Goal: Task Accomplishment & Management: Manage account settings

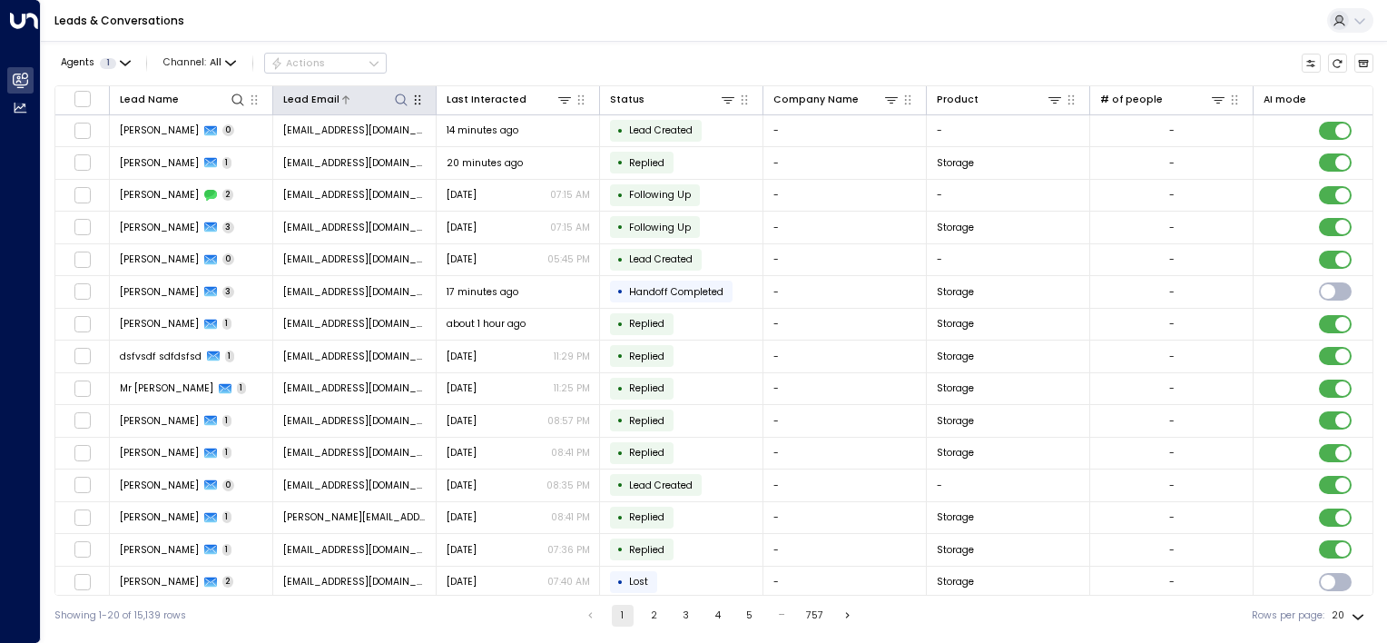
click at [400, 98] on icon at bounding box center [401, 100] width 15 height 15
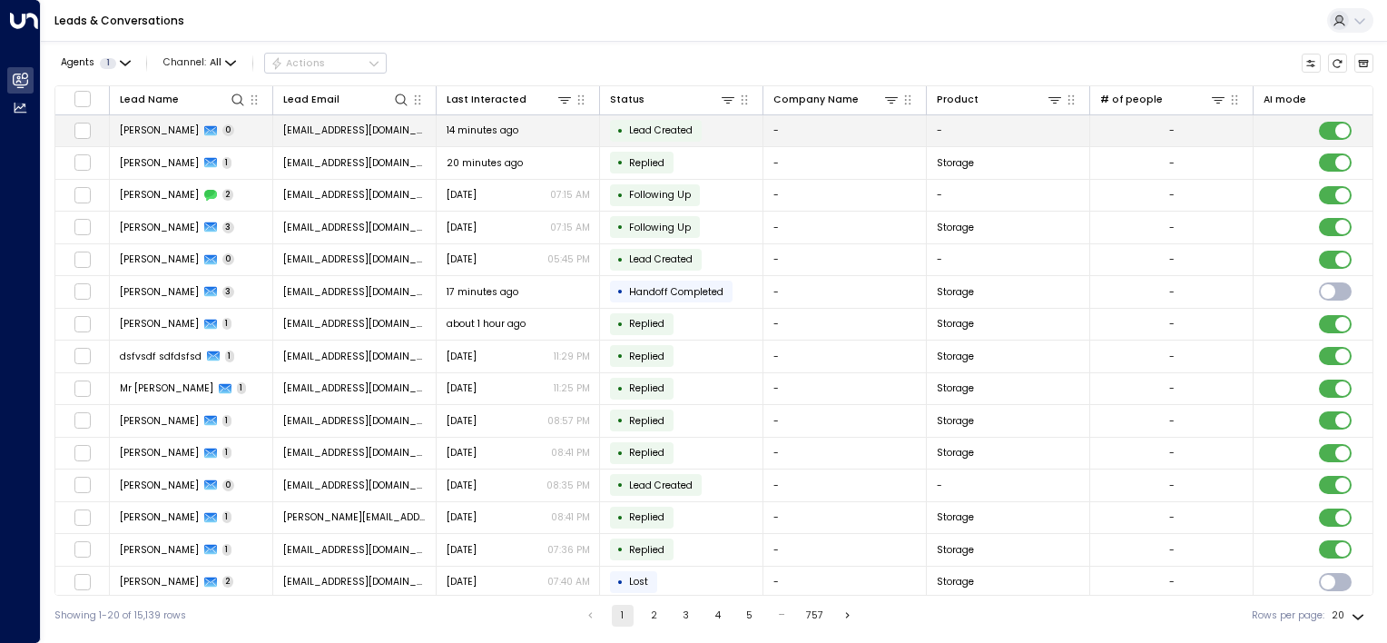
drag, startPoint x: 400, startPoint y: 98, endPoint x: 414, endPoint y: 131, distance: 35.4
click at [414, 128] on table "Lead Name Lead Email Last Interacted Status Company Name Product # of people AI…" at bounding box center [713, 423] width 1317 height 674
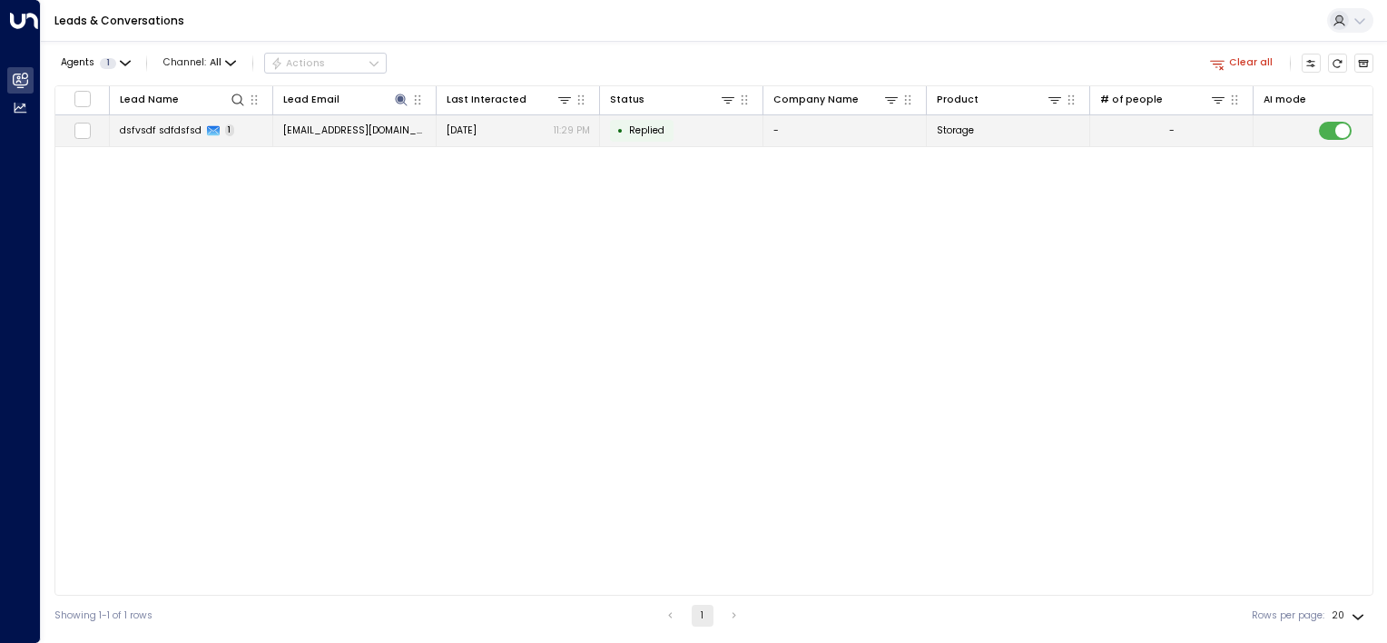
click at [734, 138] on td "• Replied" at bounding box center [681, 131] width 163 height 32
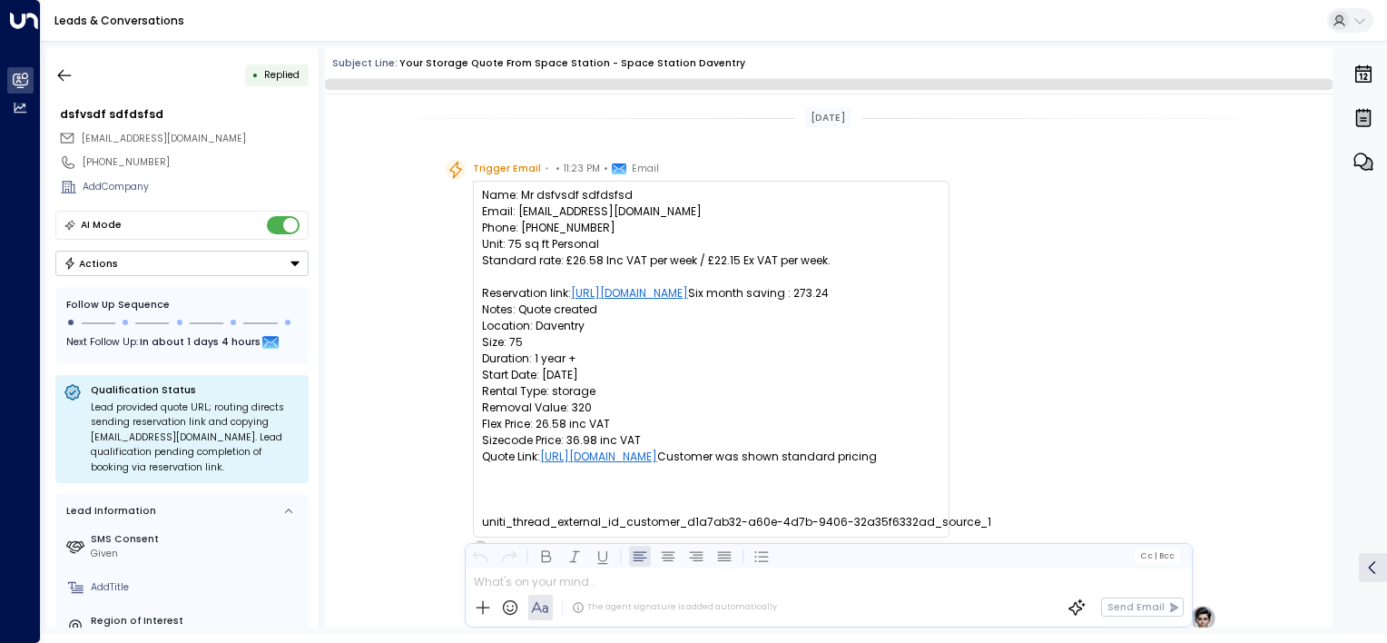
scroll to position [733, 0]
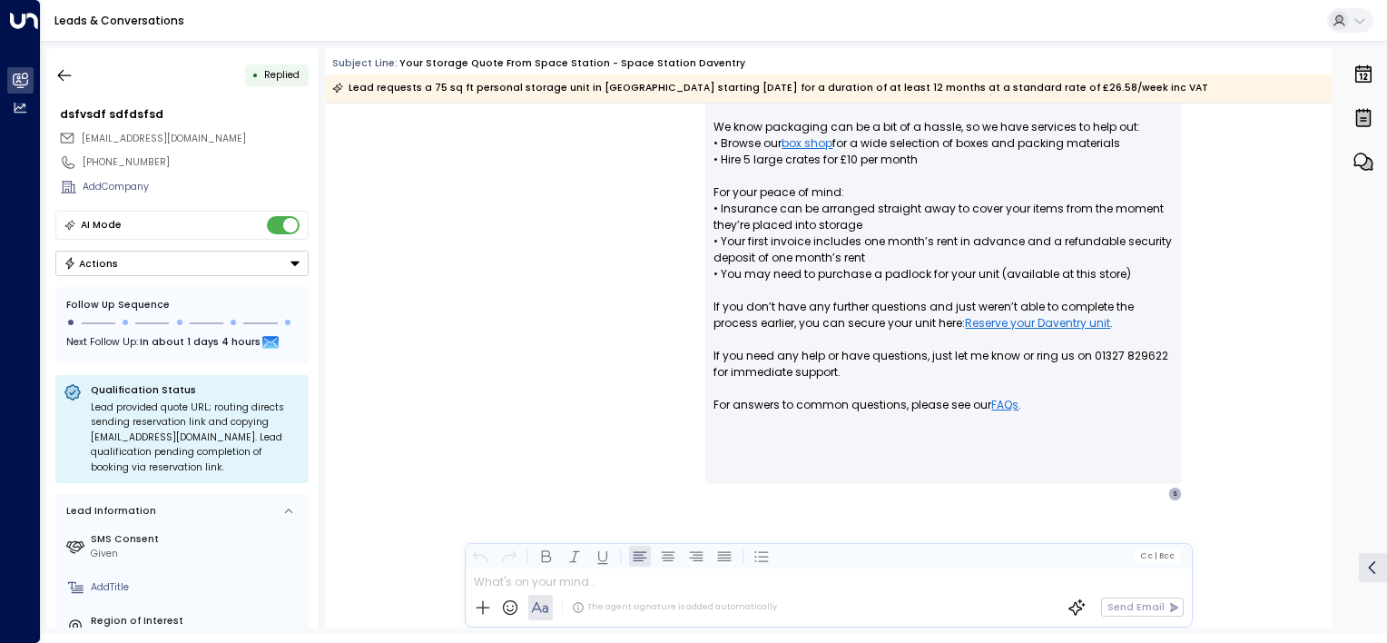
click at [211, 271] on button "Actions" at bounding box center [181, 263] width 253 height 25
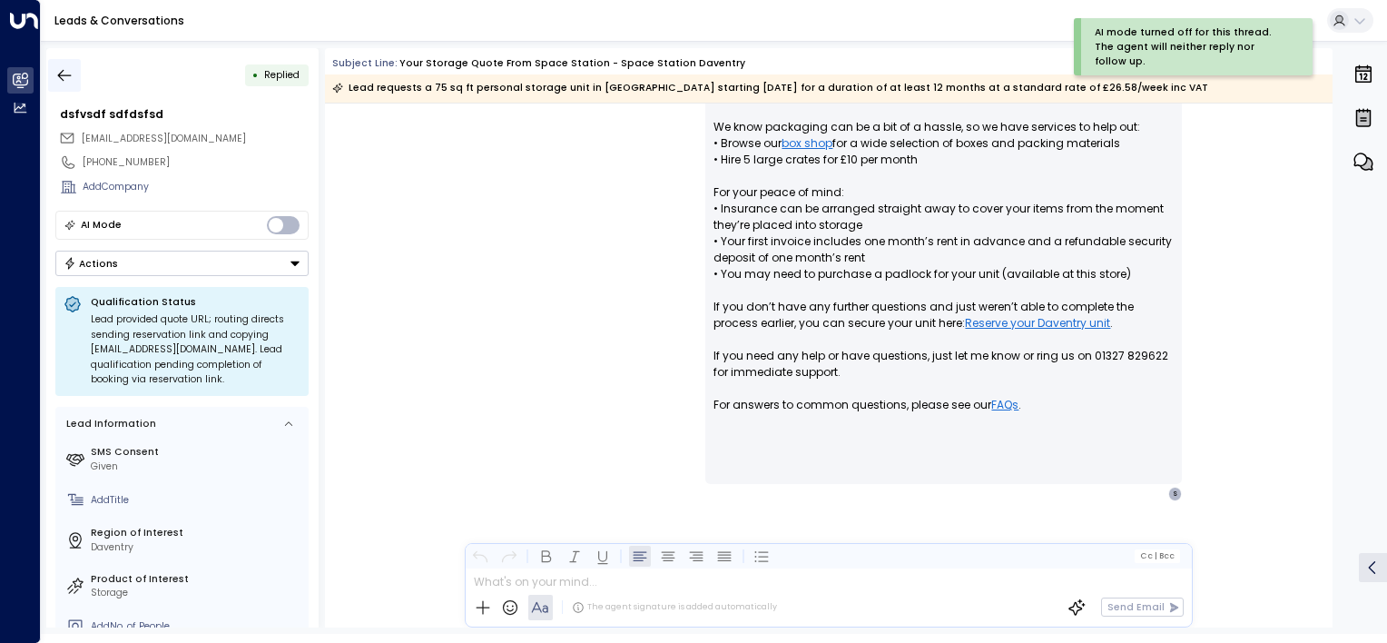
click at [56, 73] on icon "button" at bounding box center [64, 75] width 18 height 18
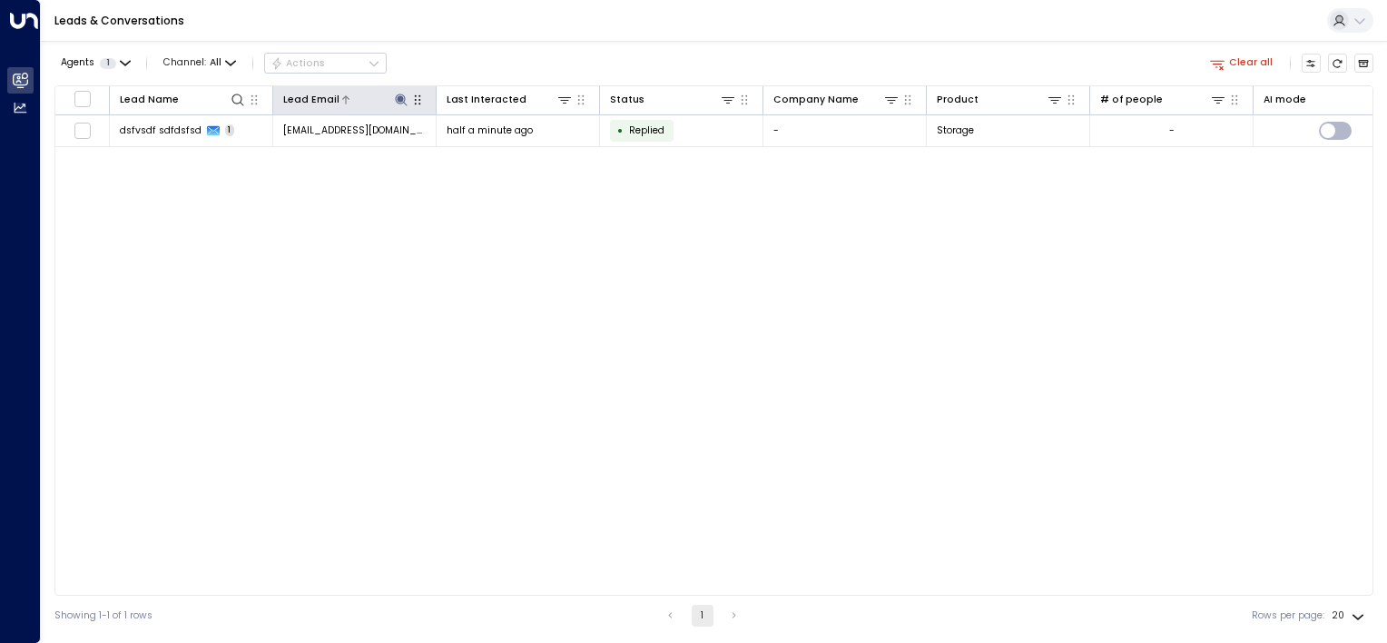
click at [398, 98] on icon at bounding box center [401, 99] width 12 height 12
drag, startPoint x: 460, startPoint y: 152, endPoint x: 0, endPoint y: 91, distance: 464.3
click at [0, 111] on html "**********" at bounding box center [693, 317] width 1387 height 635
type input "**********"
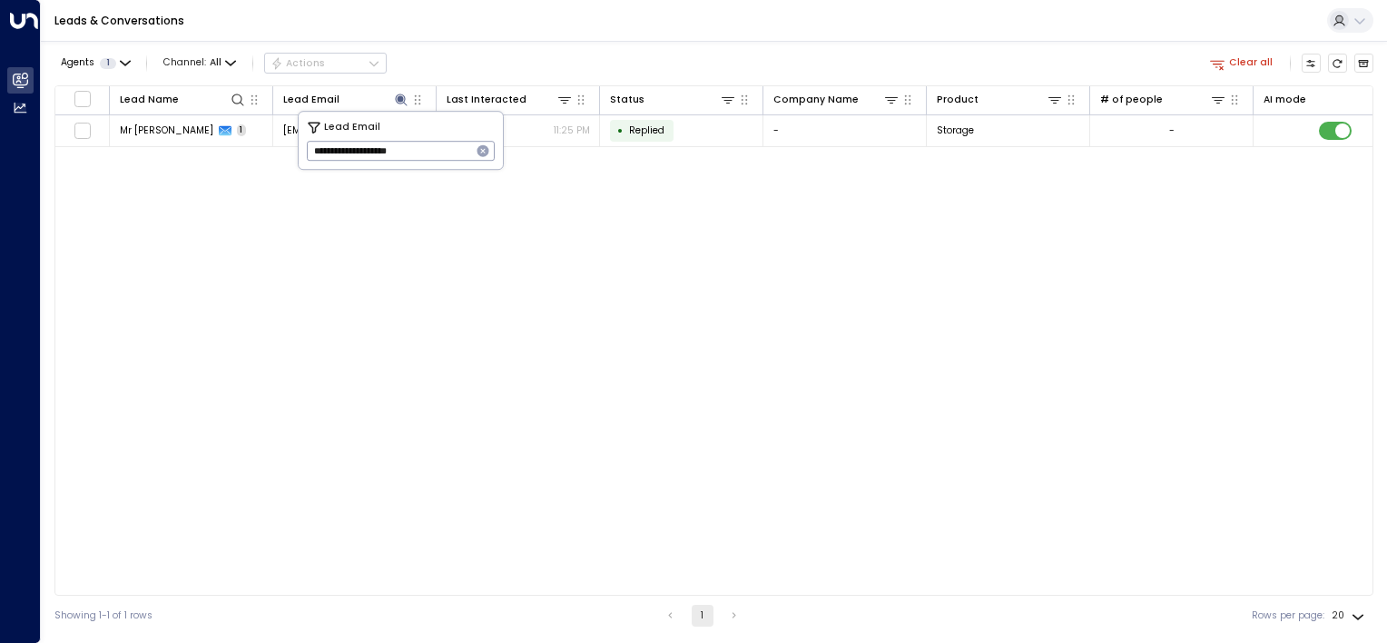
drag, startPoint x: 243, startPoint y: 192, endPoint x: 398, endPoint y: 172, distance: 155.7
click at [243, 192] on div "Lead Name Lead Email Last Interacted Status Company Name Product # of people AI…" at bounding box center [713, 340] width 1319 height 510
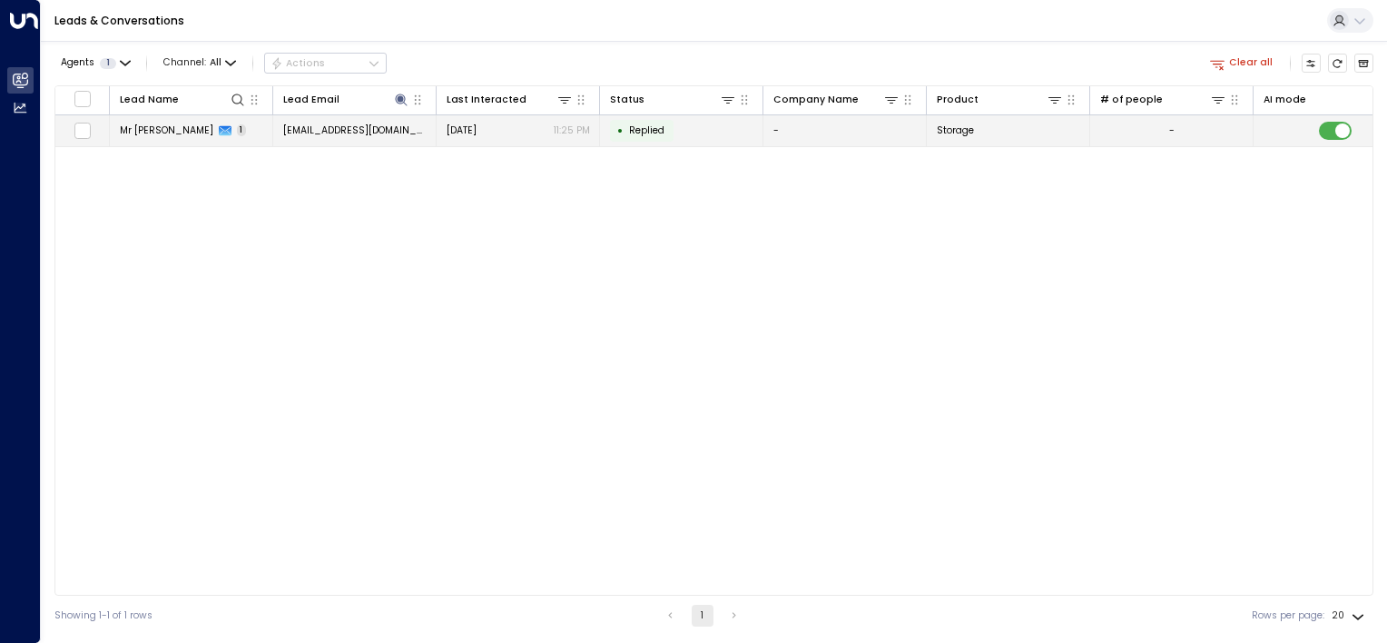
click at [541, 127] on div "[DATE] 11:25 PM" at bounding box center [518, 130] width 143 height 14
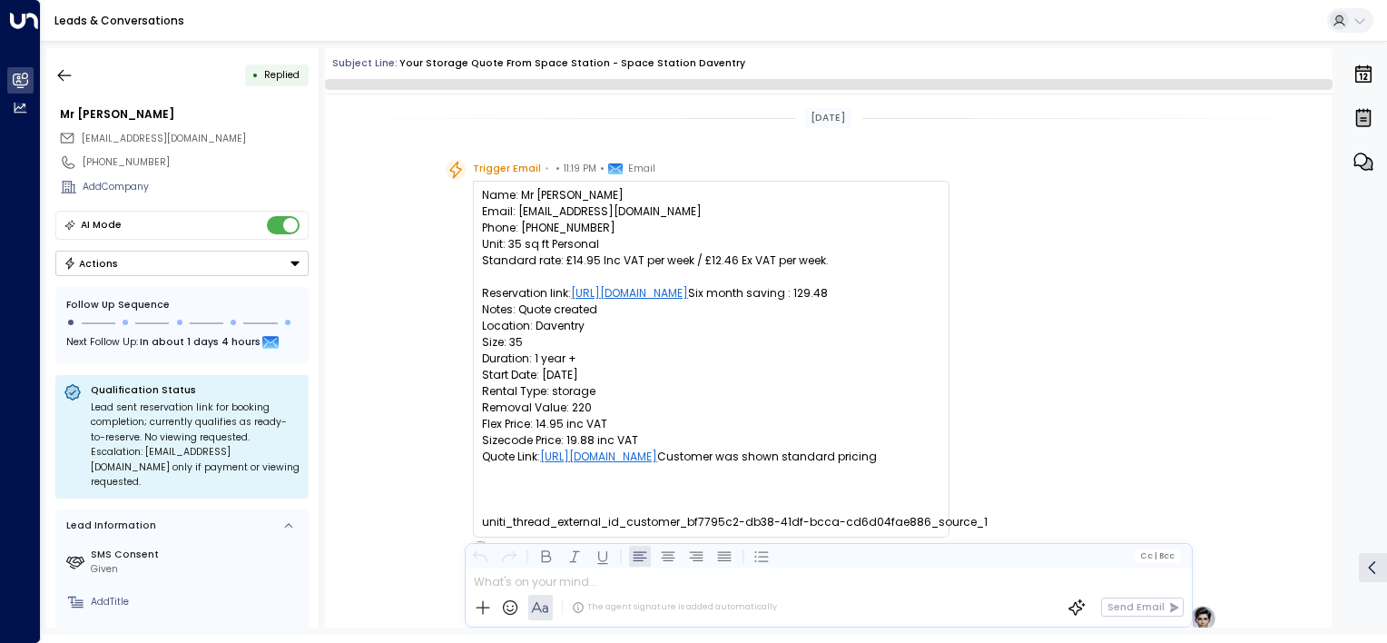
scroll to position [635, 0]
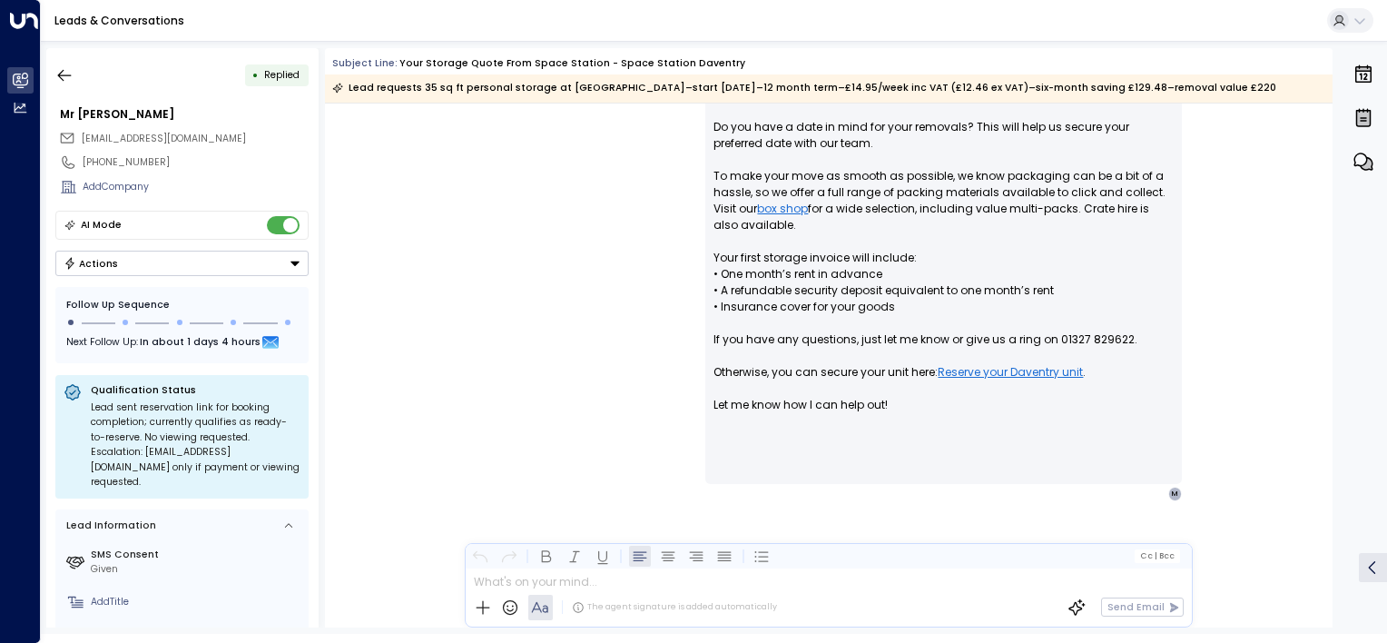
click at [300, 229] on div "AI Mode" at bounding box center [181, 226] width 253 height 30
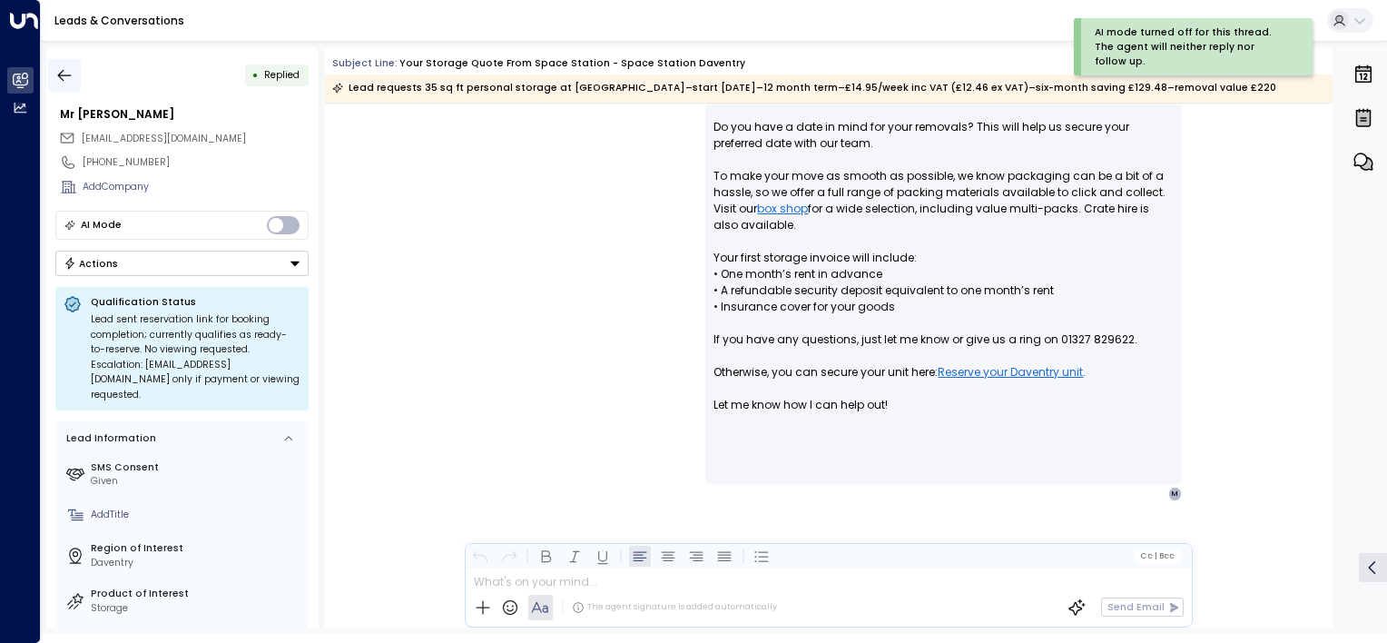
drag, startPoint x: 78, startPoint y: 84, endPoint x: 69, endPoint y: 84, distance: 9.1
click at [69, 84] on button "button" at bounding box center [64, 75] width 33 height 33
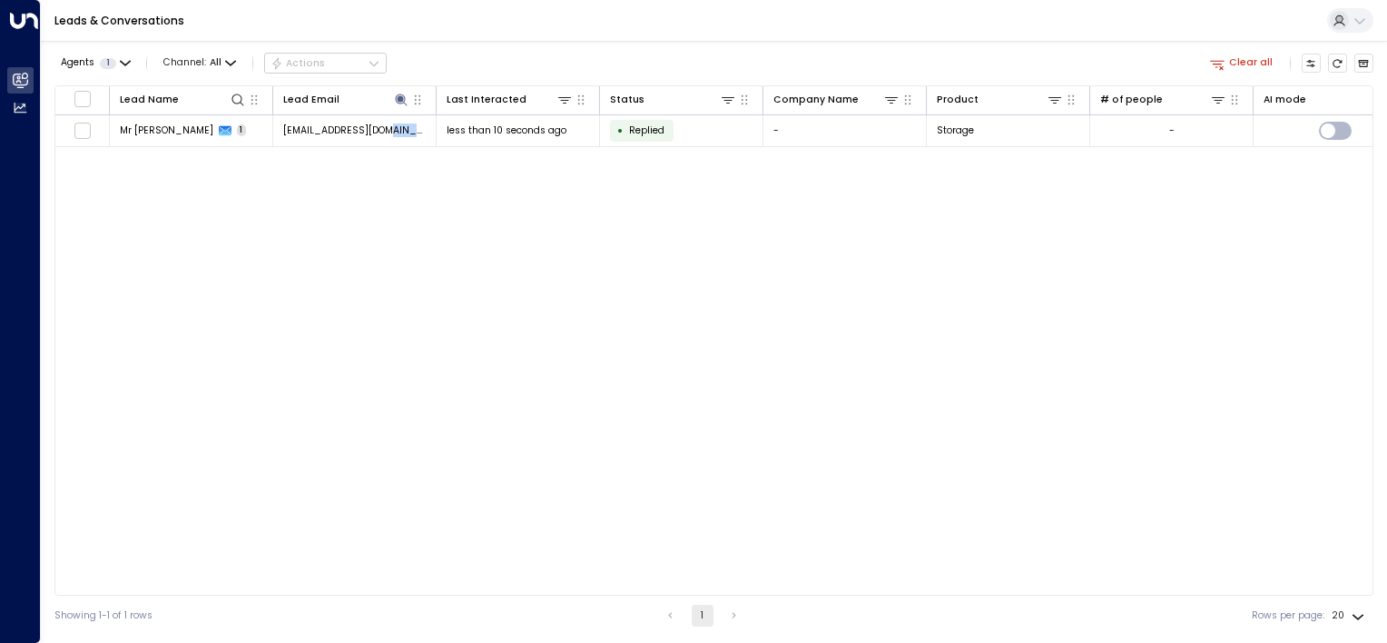
click at [427, 162] on div "Lead Name Lead Email Last Interacted Status Company Name Product # of people AI…" at bounding box center [713, 340] width 1319 height 510
click at [408, 103] on button at bounding box center [400, 99] width 17 height 17
drag, startPoint x: 430, startPoint y: 145, endPoint x: 0, endPoint y: 119, distance: 431.1
click at [0, 120] on html "**********" at bounding box center [693, 317] width 1387 height 635
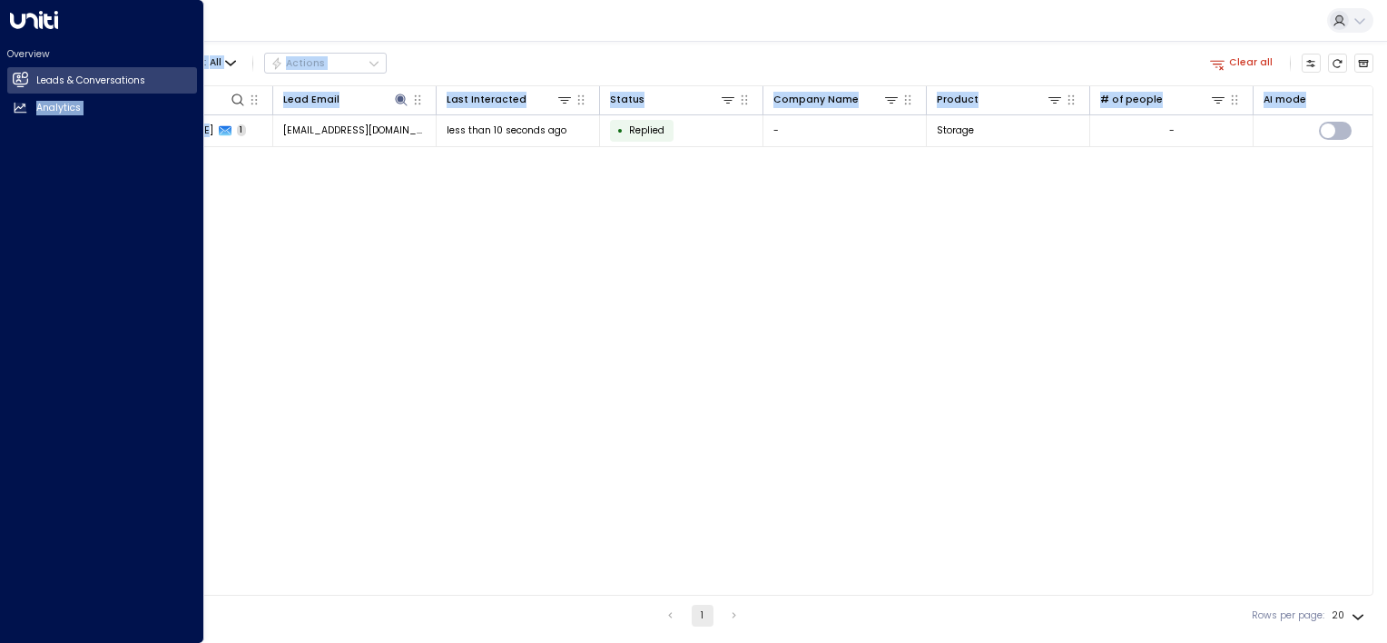
drag, startPoint x: 0, startPoint y: 119, endPoint x: 346, endPoint y: 155, distance: 347.7
click at [346, 155] on div "Overview Leads & Conversations Leads & Conversations Analytics Analytics Leads …" at bounding box center [693, 317] width 1387 height 635
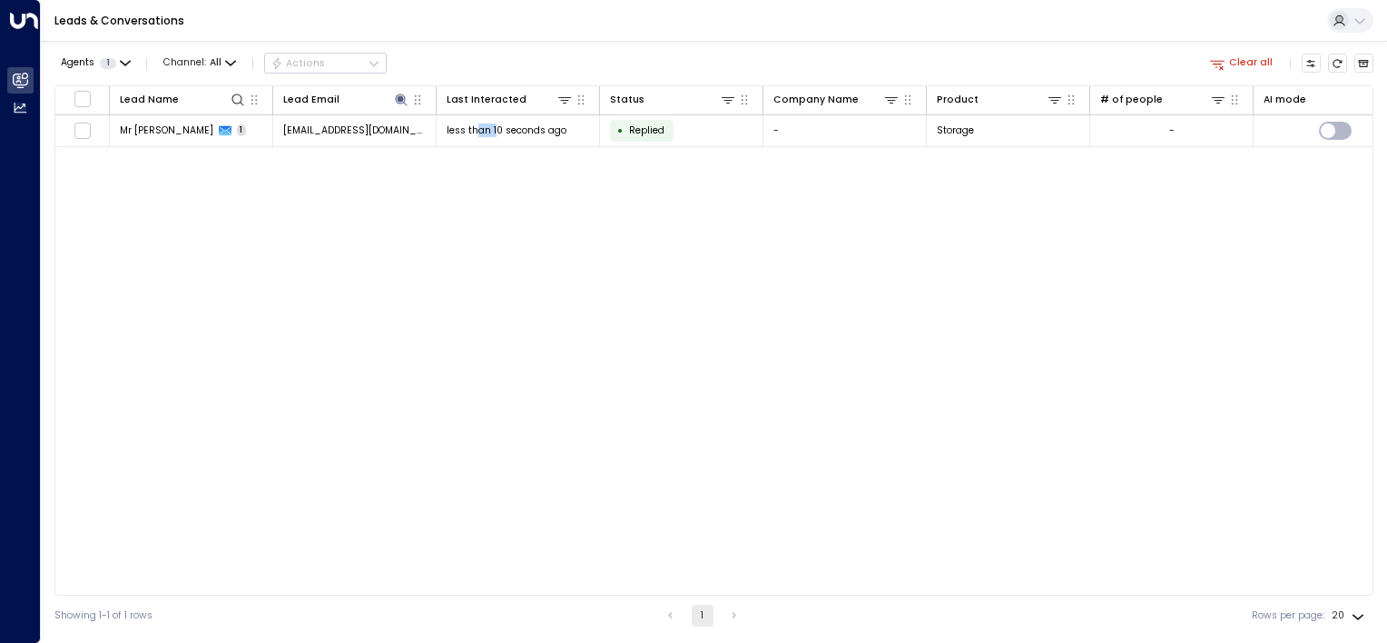
drag, startPoint x: 346, startPoint y: 155, endPoint x: 447, endPoint y: 169, distance: 101.7
click at [454, 171] on div "Lead Name Lead Email Last Interacted Status Company Name Product # of people AI…" at bounding box center [713, 340] width 1319 height 510
drag, startPoint x: 447, startPoint y: 169, endPoint x: 401, endPoint y: 101, distance: 81.8
click at [401, 101] on icon at bounding box center [401, 99] width 12 height 12
click at [408, 91] on button at bounding box center [400, 99] width 17 height 17
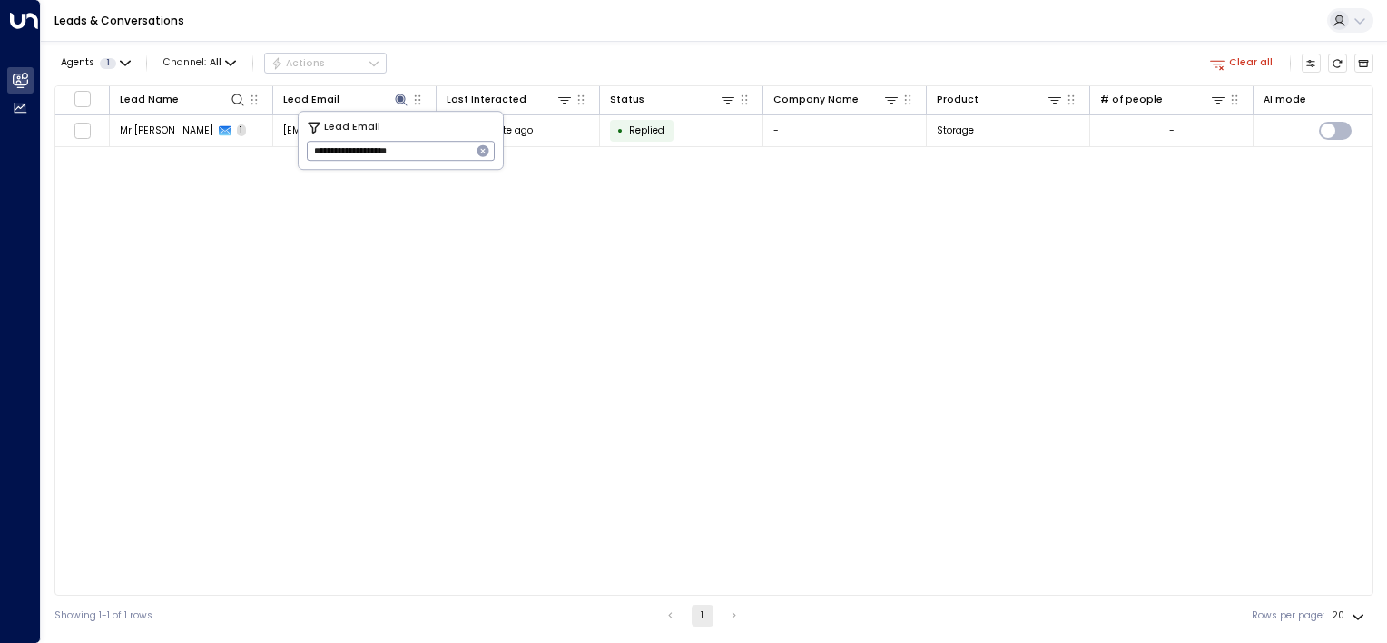
drag, startPoint x: 440, startPoint y: 160, endPoint x: 205, endPoint y: 160, distance: 235.1
click at [206, 159] on body "**********" at bounding box center [693, 317] width 1387 height 635
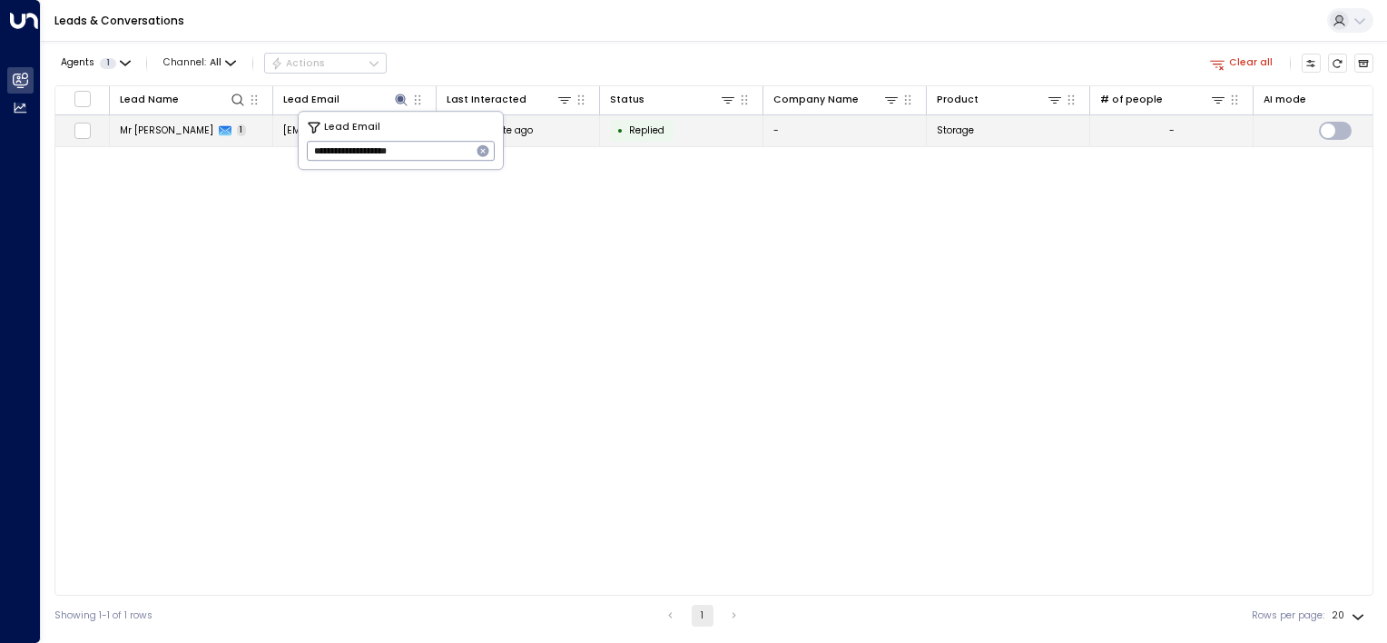
drag, startPoint x: 434, startPoint y: 149, endPoint x: 157, endPoint y: 134, distance: 277.2
click at [150, 135] on body "**********" at bounding box center [693, 317] width 1387 height 635
drag, startPoint x: 286, startPoint y: 134, endPoint x: 332, endPoint y: 128, distance: 46.7
click at [332, 128] on tr "Mr [PERSON_NAME] 1 [EMAIL_ADDRESS][DOMAIN_NAME] half a minute ago • Replied - S…" at bounding box center [899, 131] width 1688 height 33
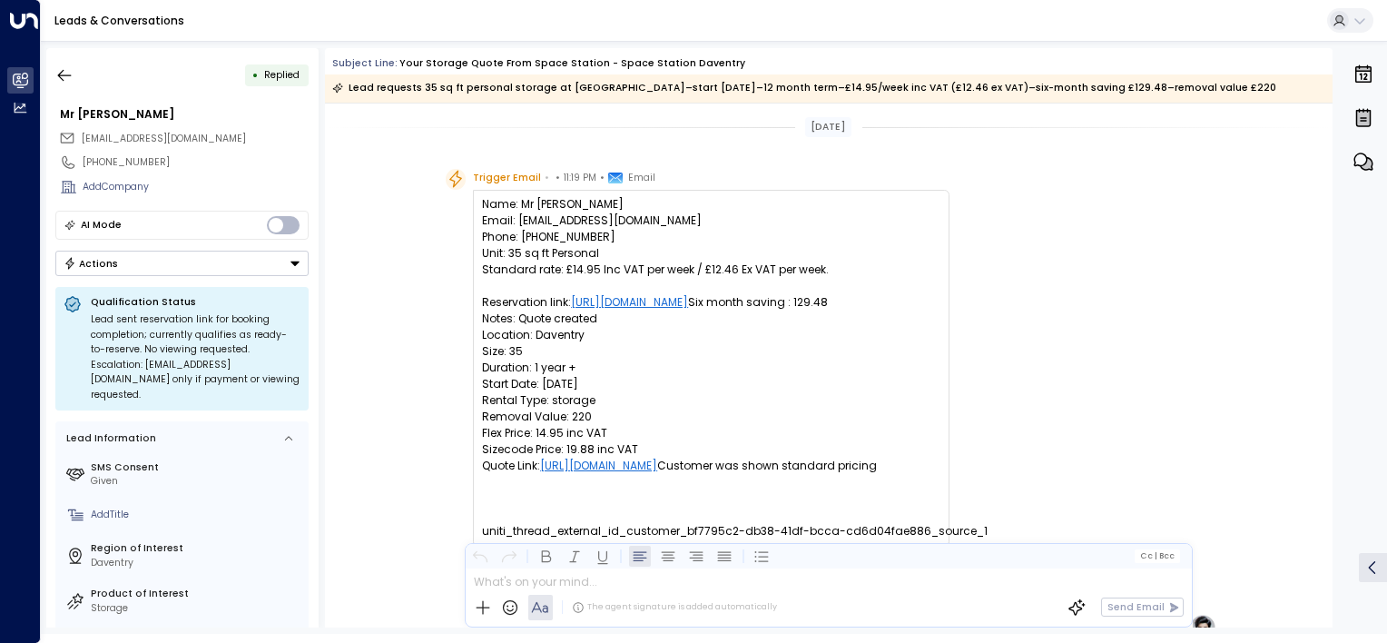
scroll to position [644, 0]
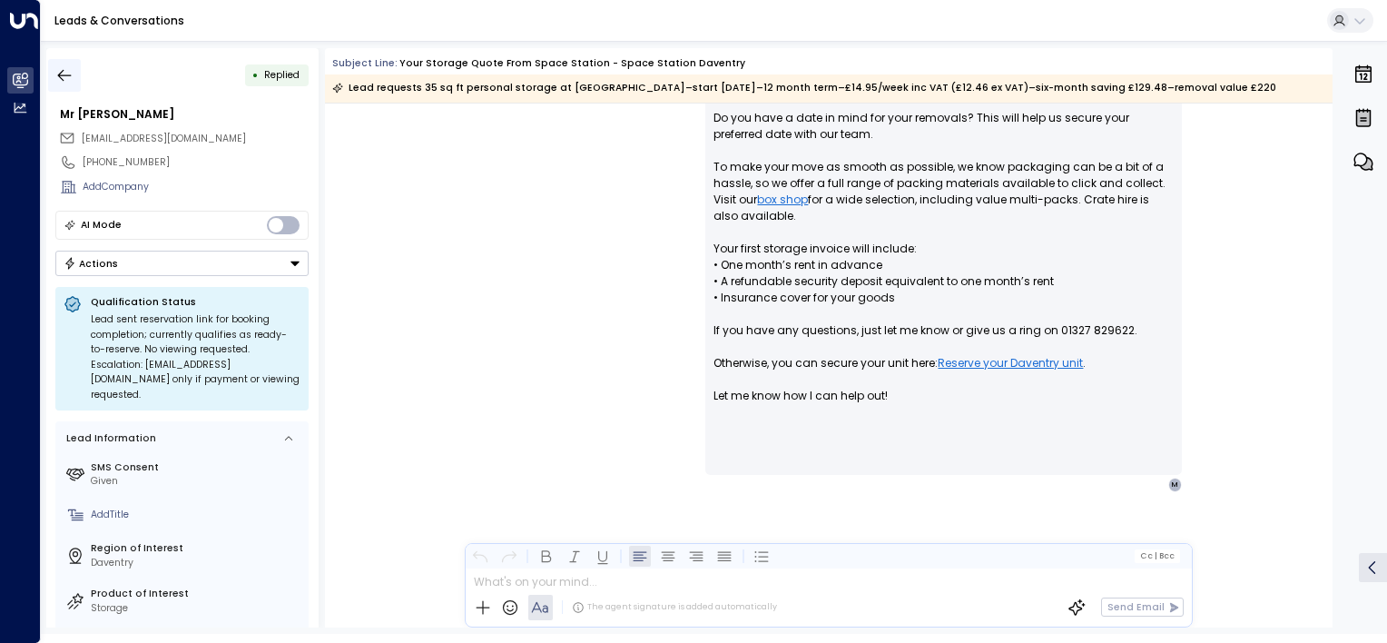
click at [60, 75] on icon "button" at bounding box center [64, 75] width 18 height 18
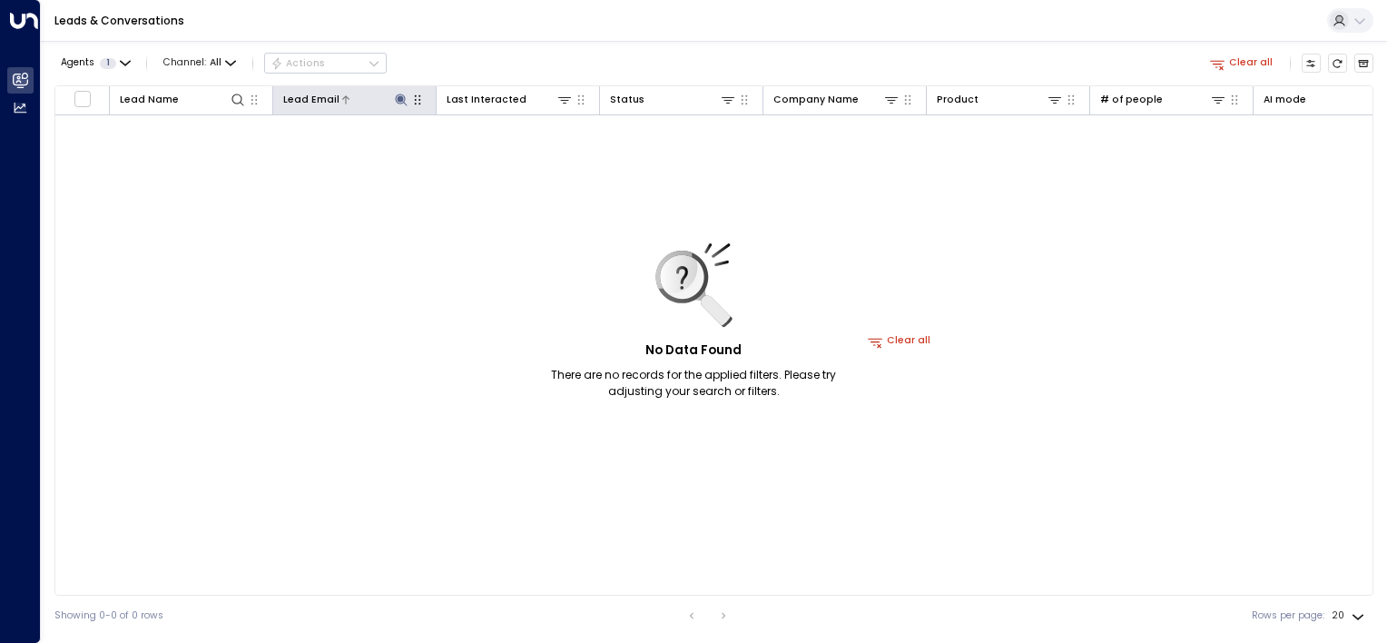
click at [397, 105] on icon at bounding box center [401, 100] width 15 height 15
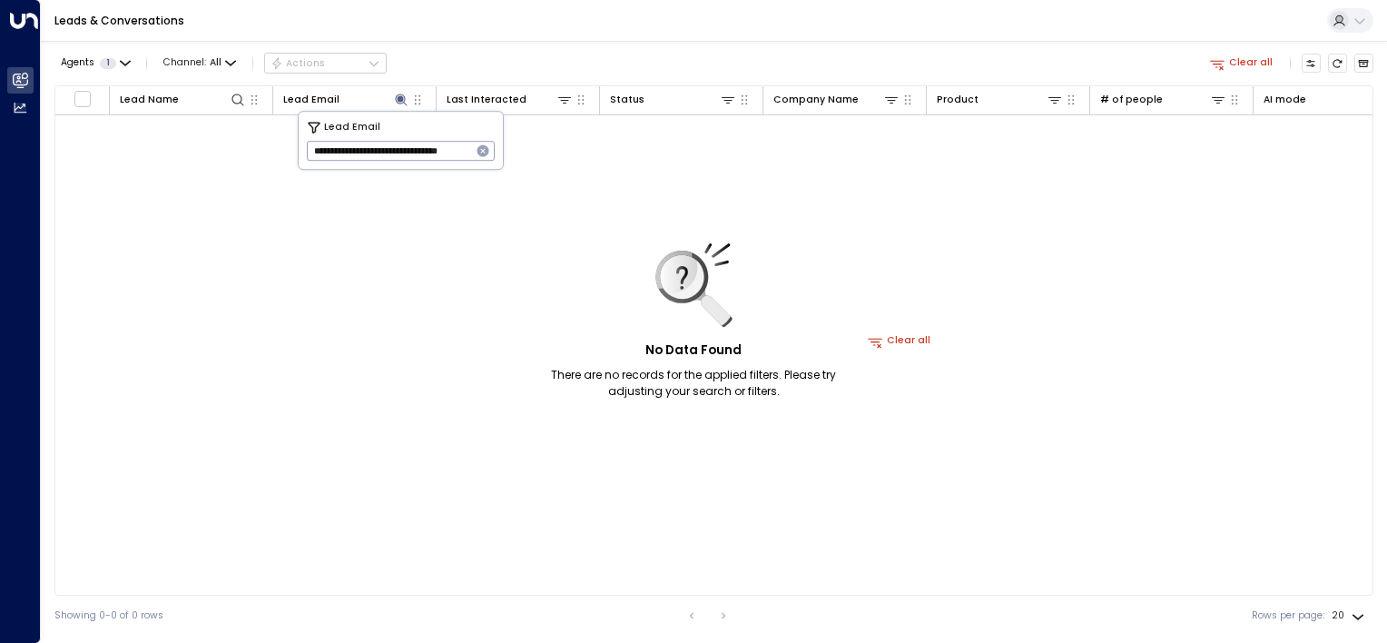
scroll to position [0, 37]
click at [476, 151] on icon "button" at bounding box center [483, 150] width 15 height 15
click at [407, 153] on input "text" at bounding box center [401, 150] width 188 height 29
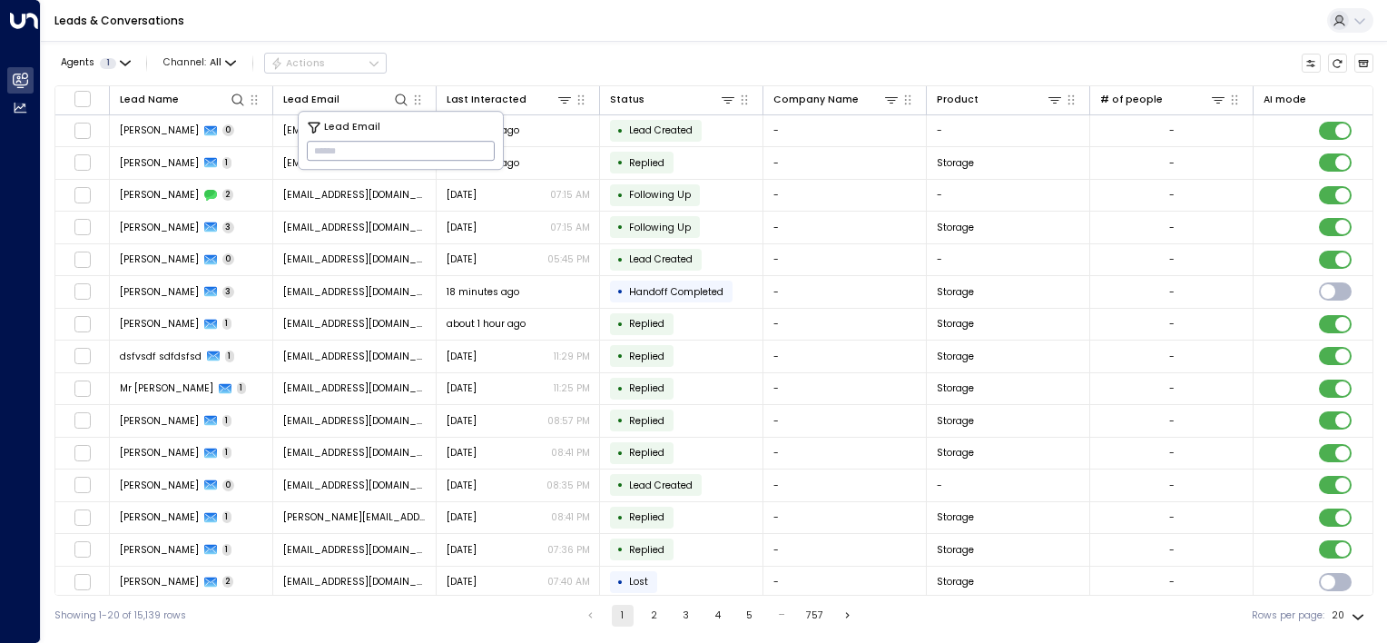
type input "**********"
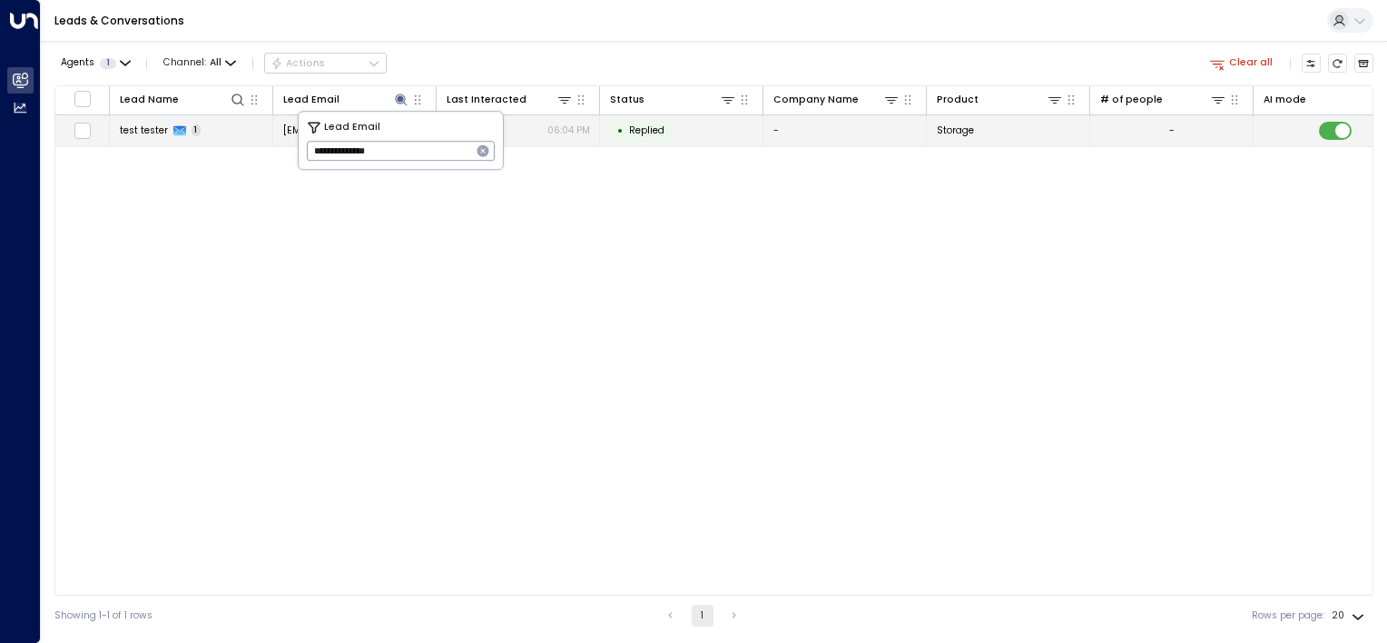
click at [703, 134] on td "• Replied" at bounding box center [681, 131] width 163 height 32
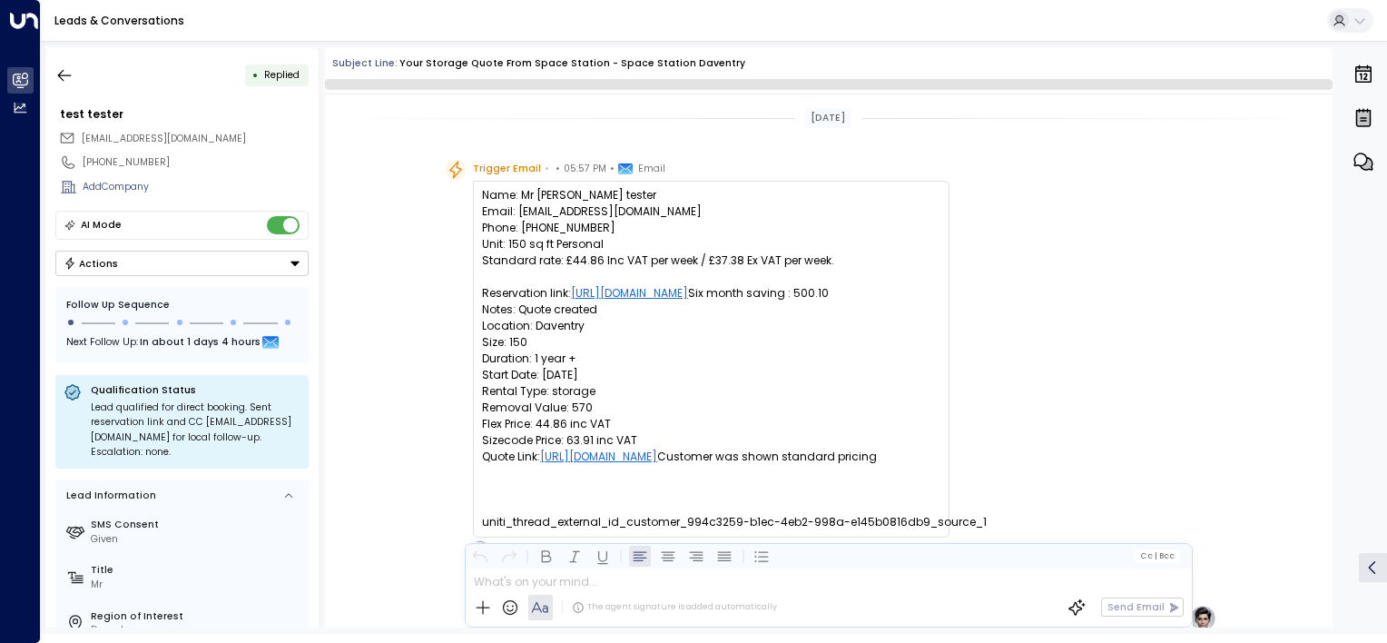
scroll to position [618, 0]
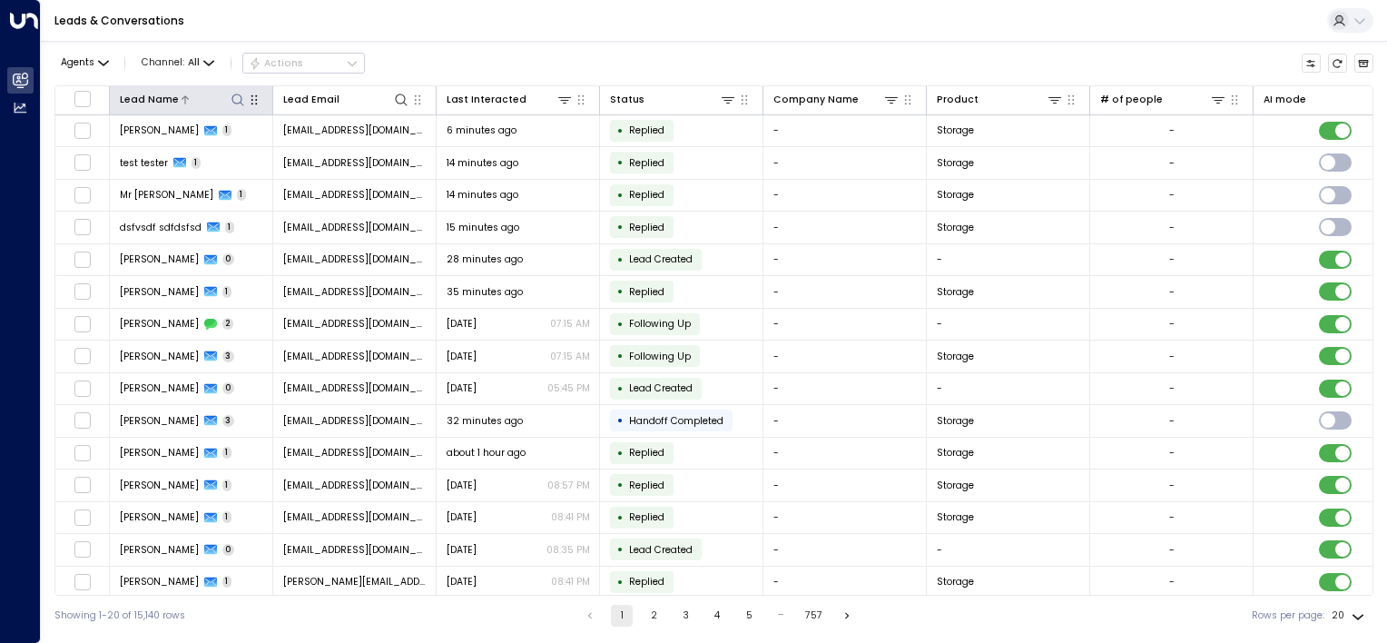
click at [241, 98] on icon at bounding box center [238, 100] width 15 height 15
type input "*****"
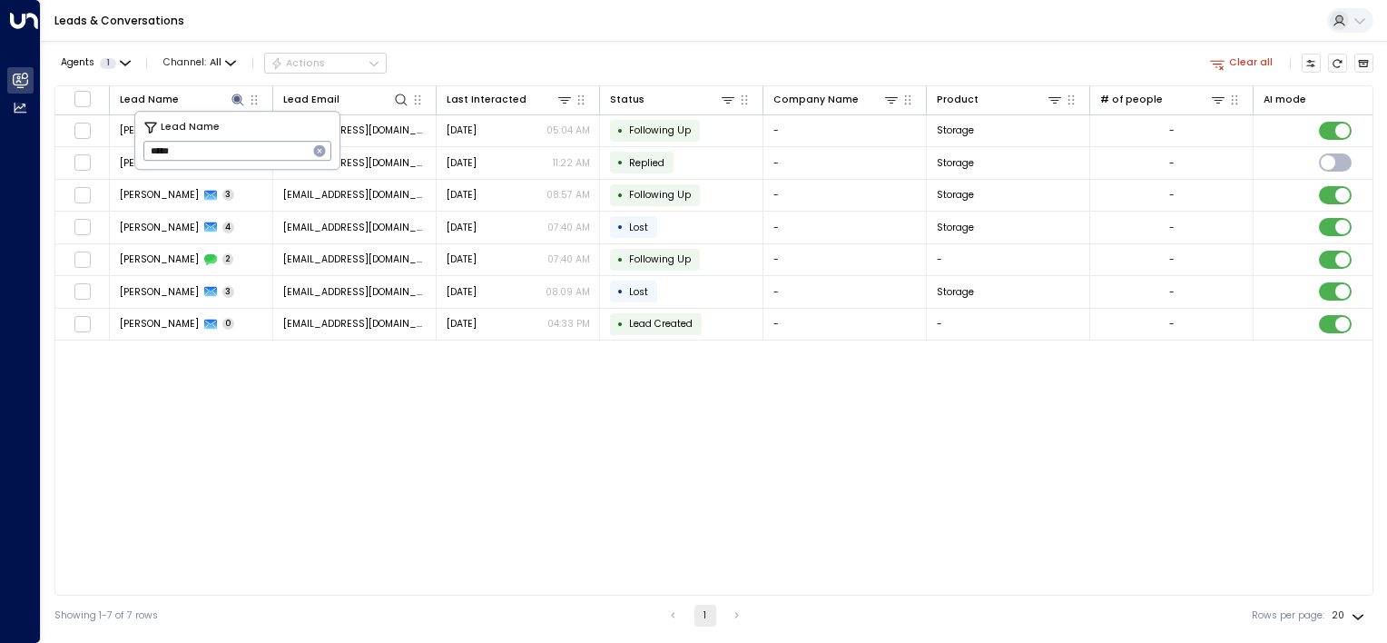
click at [456, 388] on div "Lead Name Lead Email Last Interacted Status Company Name Product # of people AI…" at bounding box center [713, 340] width 1319 height 510
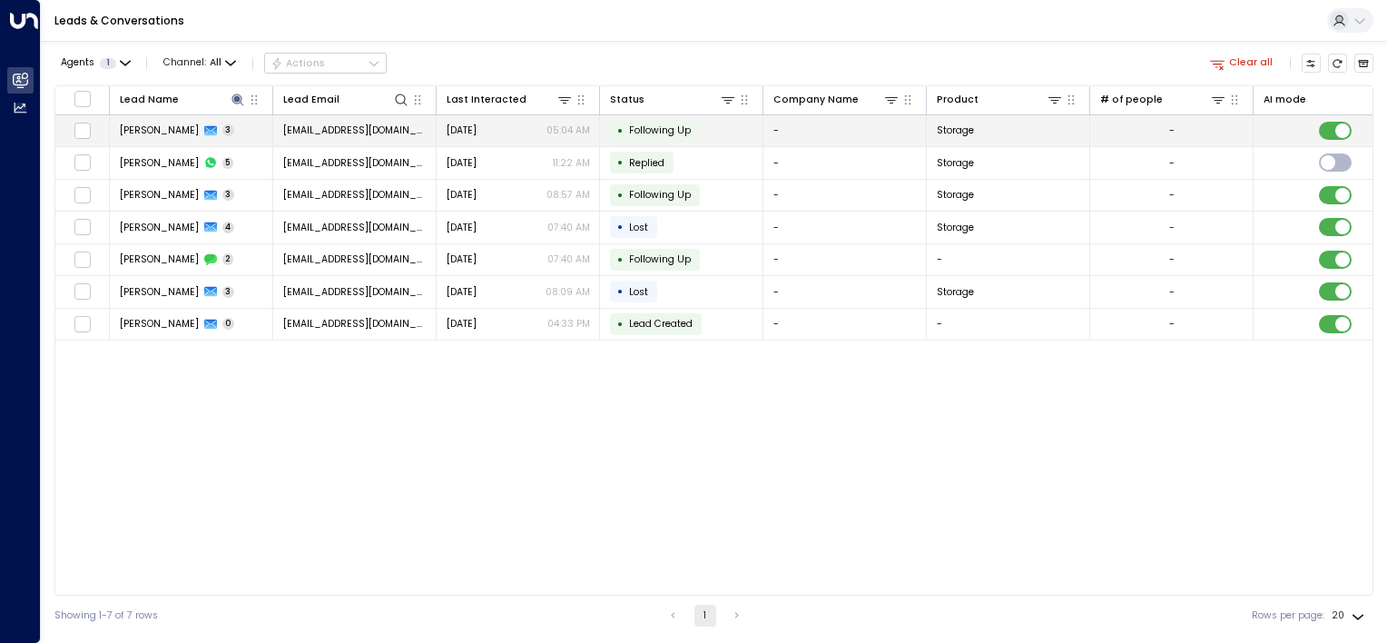
click at [407, 131] on span "danutaszym1980@gmail.com" at bounding box center [354, 130] width 143 height 14
